Goal: Task Accomplishment & Management: Manage account settings

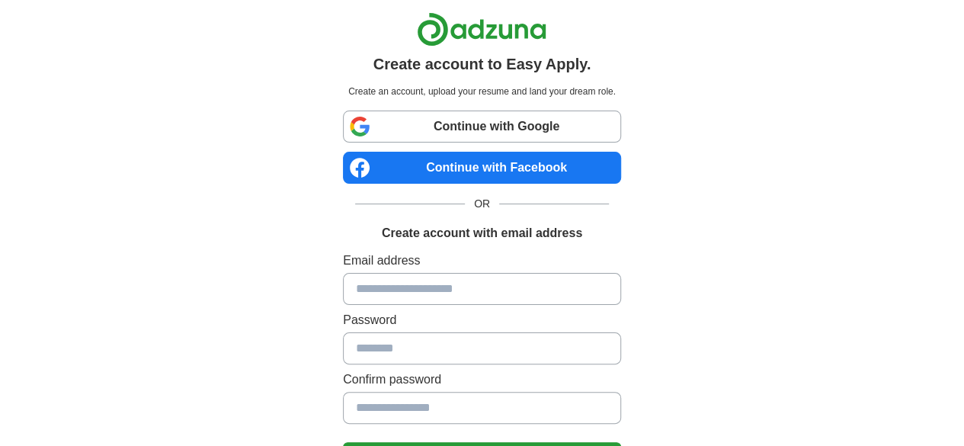
scroll to position [162, 0]
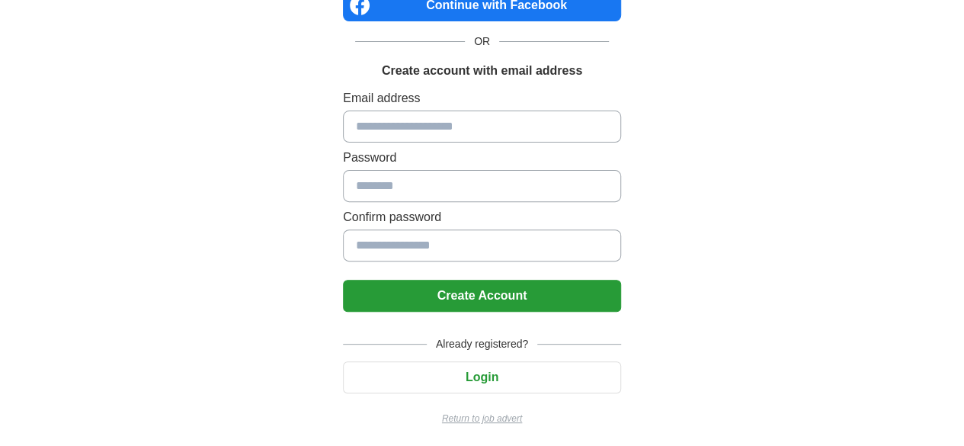
click at [370, 127] on input at bounding box center [482, 126] width 278 height 32
click at [547, 379] on button "Login" at bounding box center [482, 377] width 278 height 32
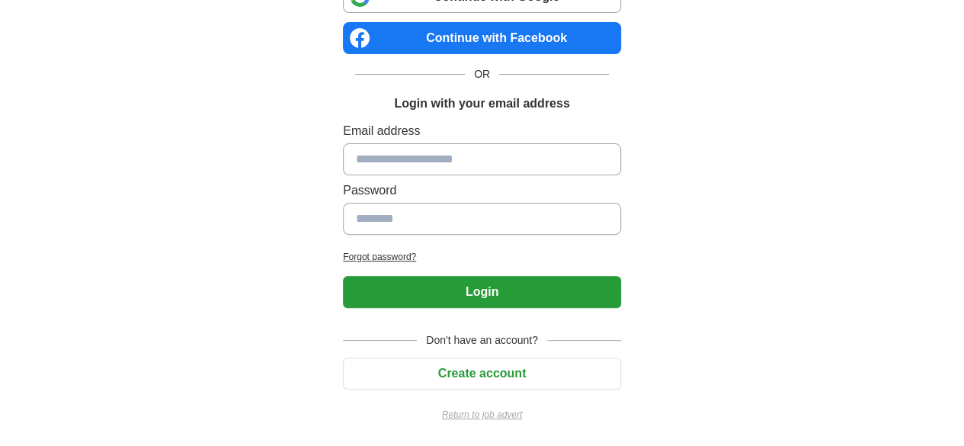
scroll to position [126, 0]
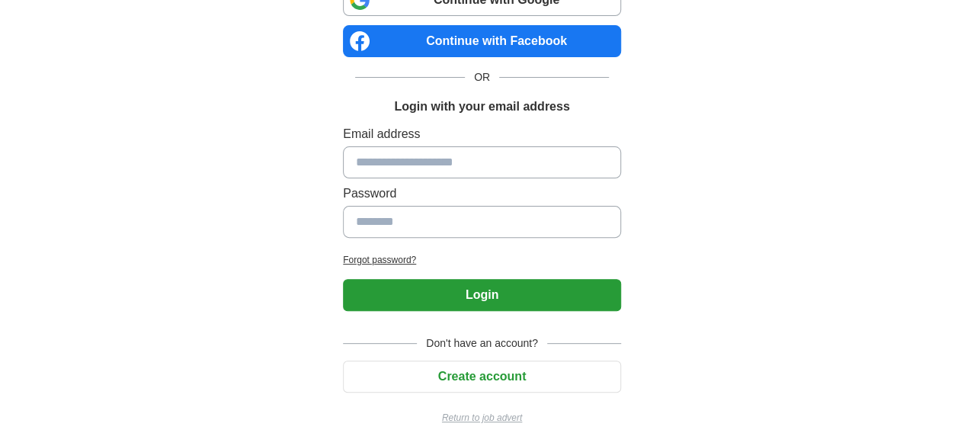
click at [403, 155] on input at bounding box center [482, 162] width 278 height 32
type input "**********"
click at [449, 229] on input at bounding box center [482, 222] width 278 height 32
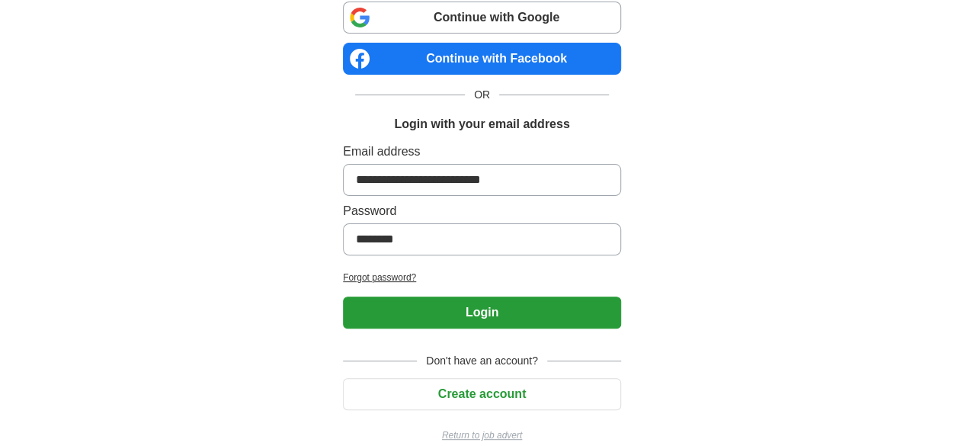
scroll to position [99, 0]
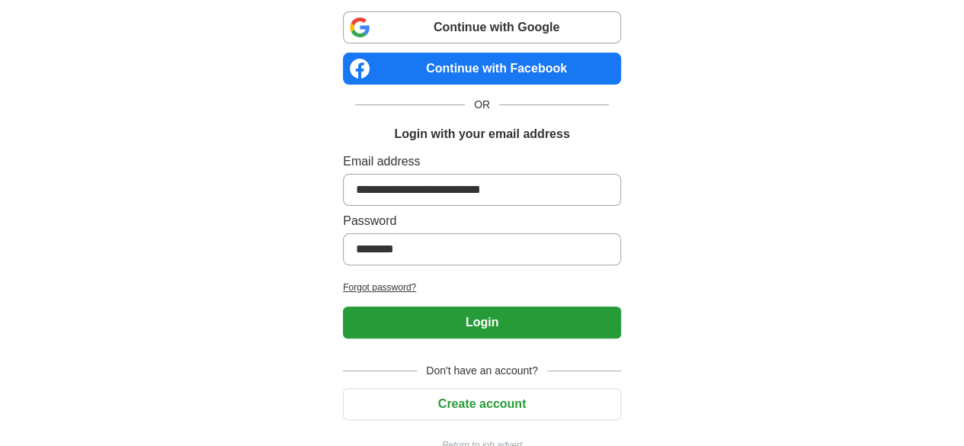
type input "********"
click at [575, 328] on button "Login" at bounding box center [482, 322] width 278 height 32
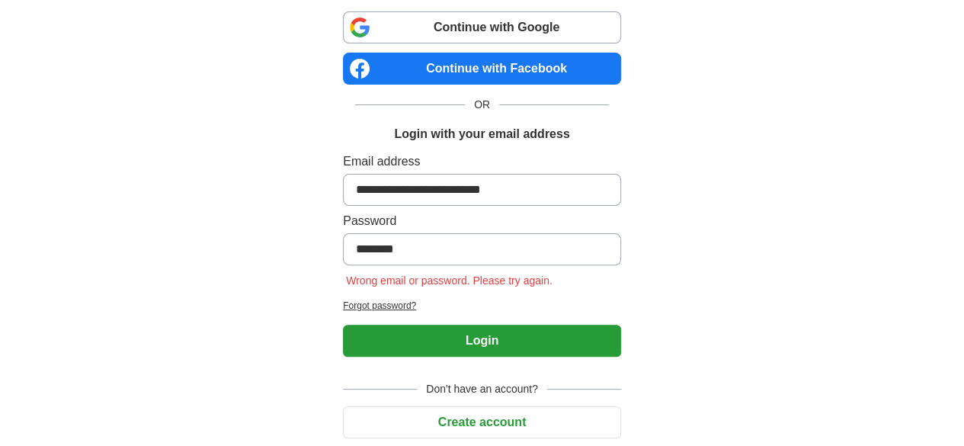
scroll to position [0, 0]
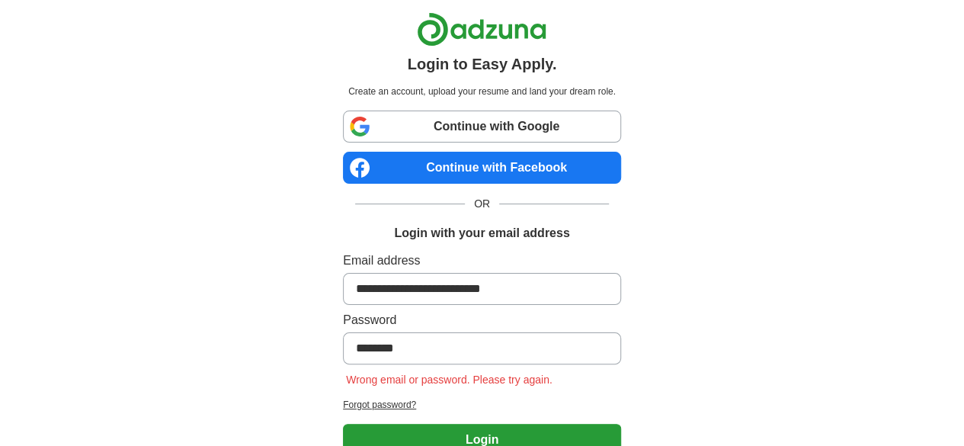
click at [431, 129] on link "Continue with Google" at bounding box center [482, 126] width 278 height 32
